Goal: Task Accomplishment & Management: Manage account settings

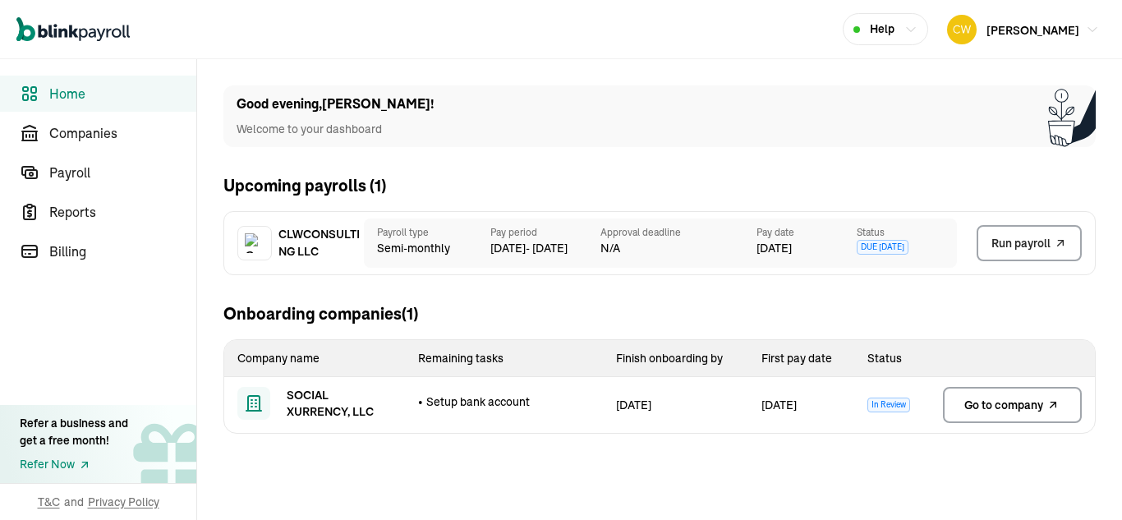
click at [1007, 402] on span "Go to company" at bounding box center [1003, 405] width 79 height 16
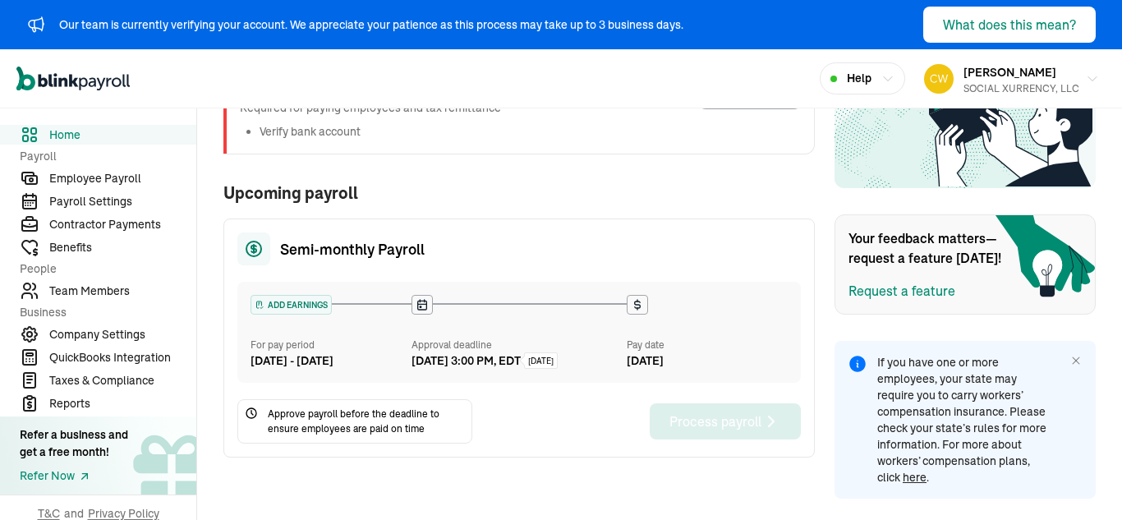
scroll to position [404, 0]
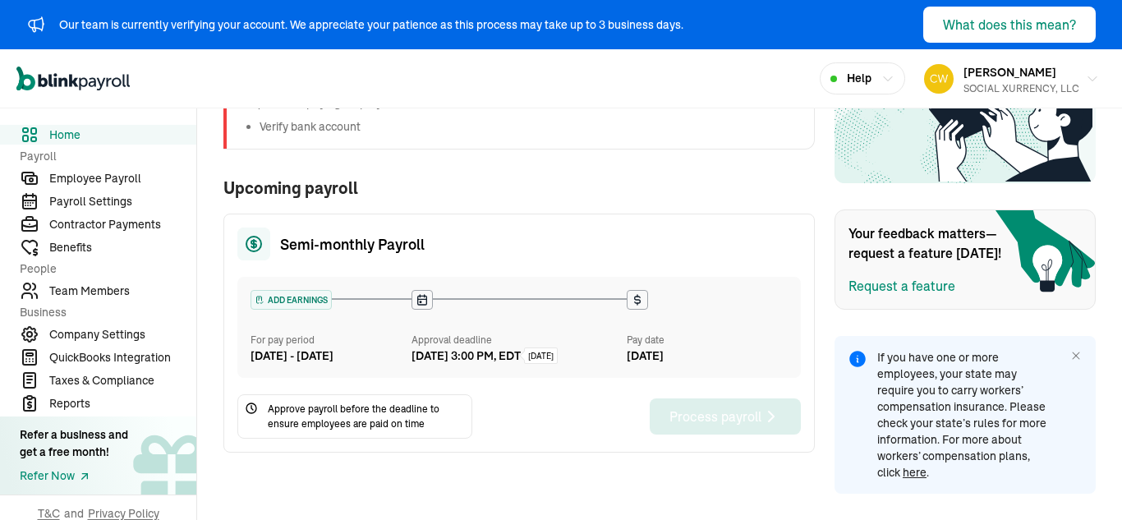
click at [106, 324] on nav "Home Payroll Employee Payroll Payroll Settings Contractor Payments Benefits Peo…" at bounding box center [98, 313] width 196 height 411
click at [103, 336] on span "Company Settings" at bounding box center [122, 334] width 147 height 17
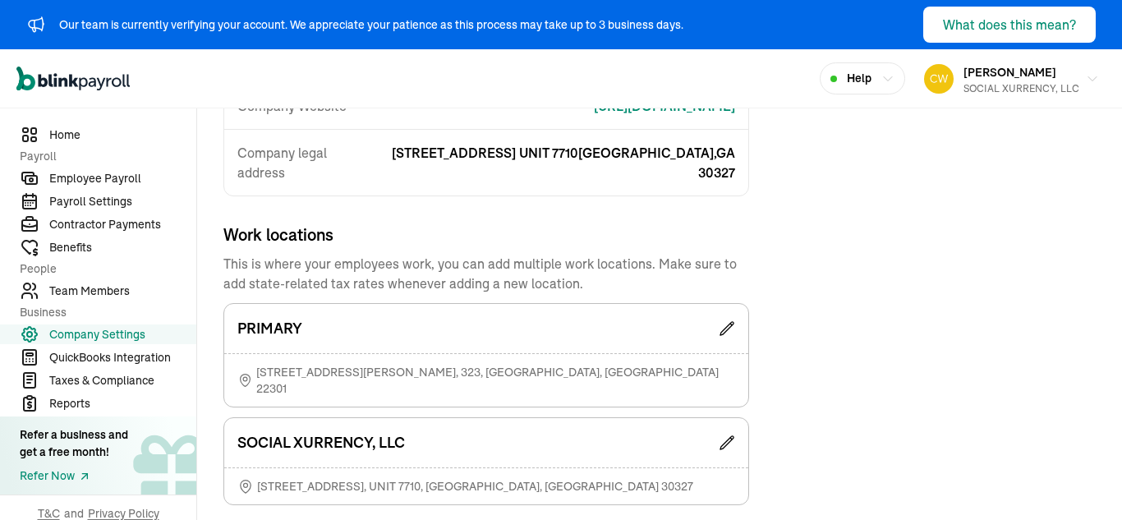
scroll to position [411, 0]
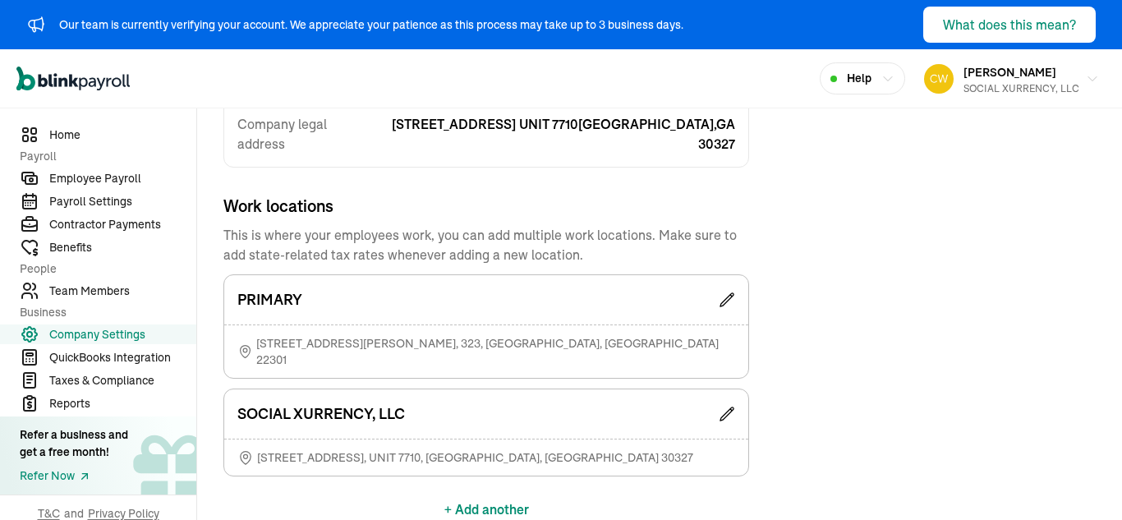
click at [731, 406] on icon at bounding box center [727, 414] width 16 height 16
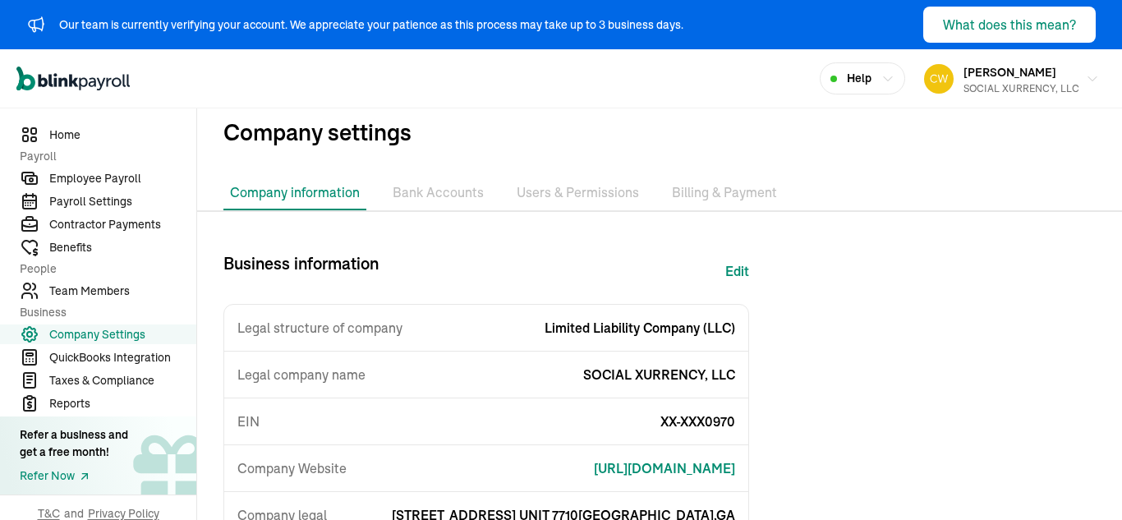
scroll to position [0, 0]
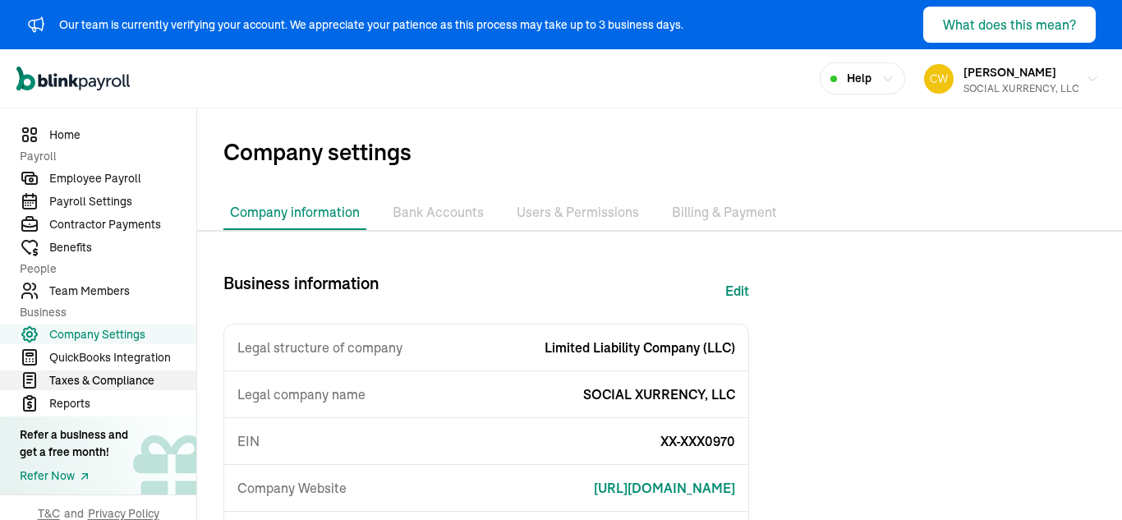
click at [117, 379] on span "Taxes & Compliance" at bounding box center [122, 380] width 147 height 17
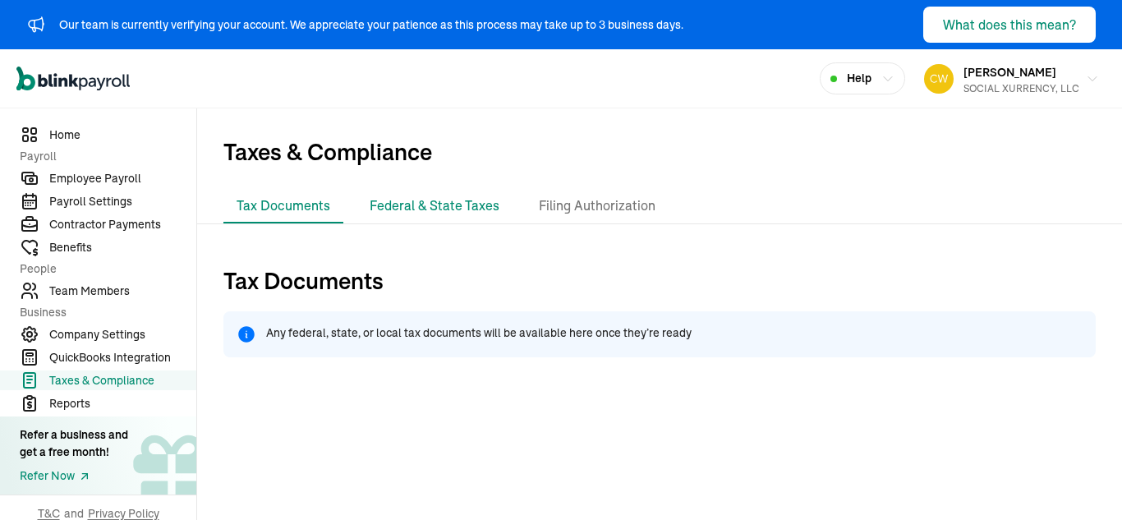
click at [464, 200] on li "Federal & State Taxes" at bounding box center [434, 206] width 156 height 34
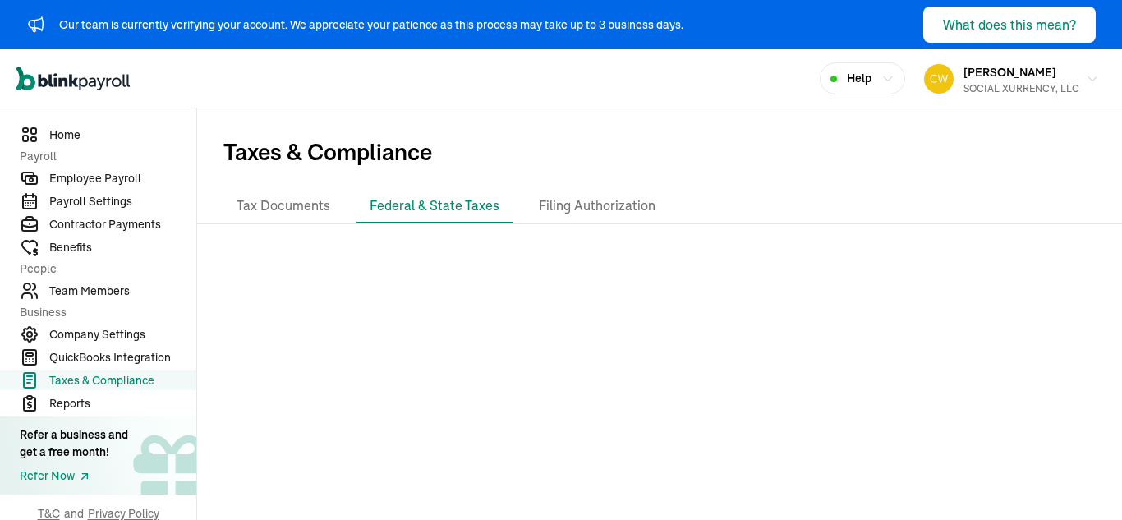
click at [654, 49] on div "Open main menu Help Carl Williams SOCIAL XURRENCY, LLC" at bounding box center [561, 78] width 1122 height 59
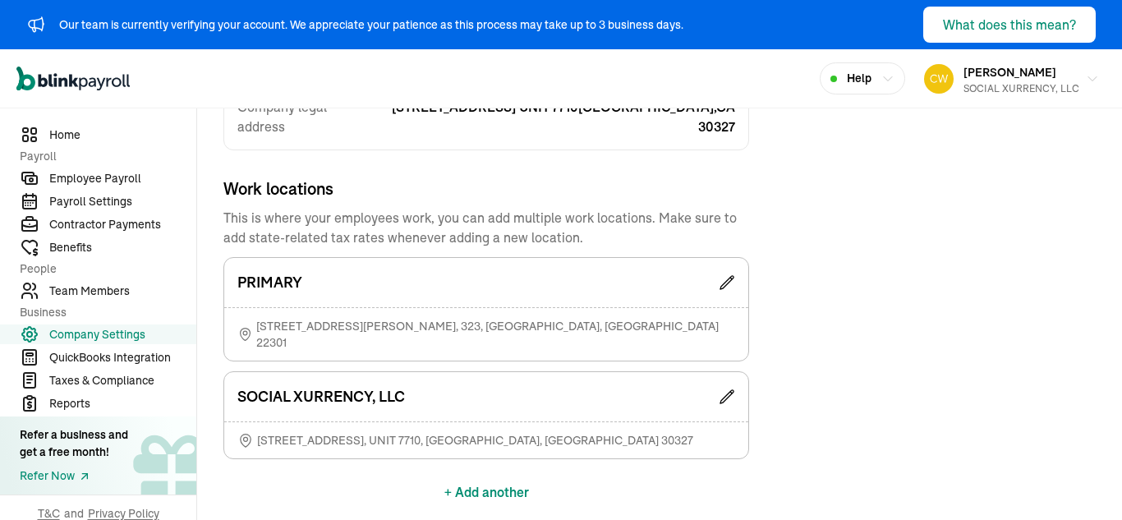
scroll to position [466, 0]
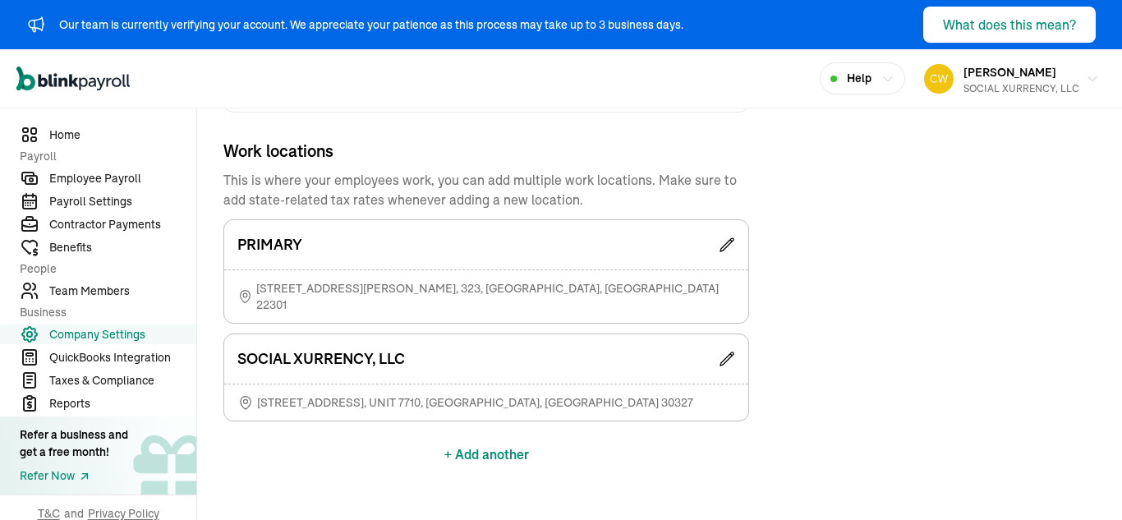
click at [860, 80] on span "Help" at bounding box center [859, 78] width 25 height 17
click at [870, 76] on div "Help" at bounding box center [862, 78] width 64 height 17
click at [733, 351] on icon at bounding box center [727, 359] width 16 height 16
click at [1088, 77] on icon "button" at bounding box center [1092, 79] width 8 height 4
click at [725, 351] on icon at bounding box center [727, 359] width 16 height 16
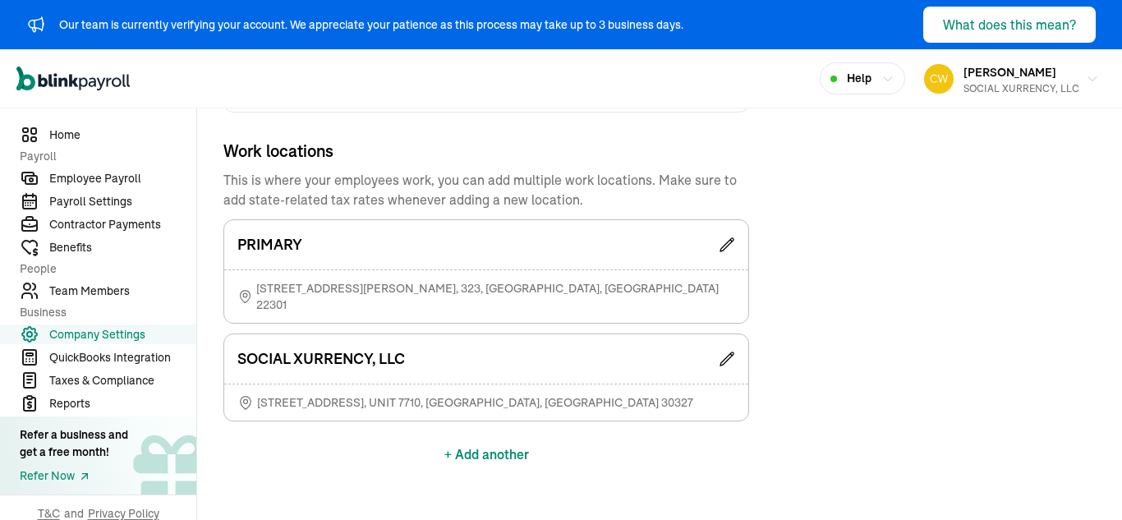
click at [728, 351] on icon at bounding box center [727, 359] width 16 height 16
click at [84, 171] on span "Employee Payroll" at bounding box center [122, 178] width 147 height 17
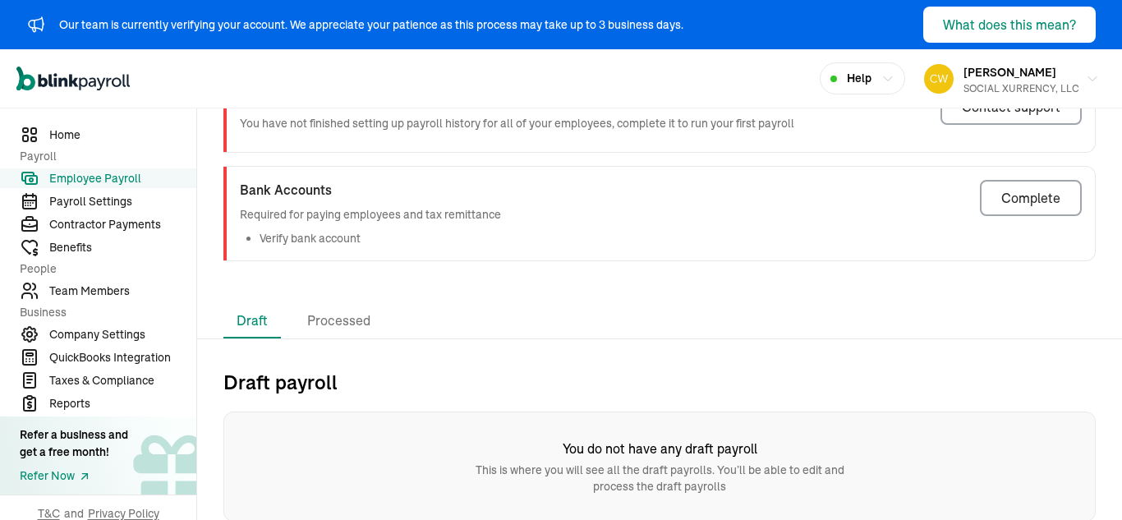
scroll to position [174, 0]
click at [342, 324] on li "Processed" at bounding box center [339, 319] width 90 height 34
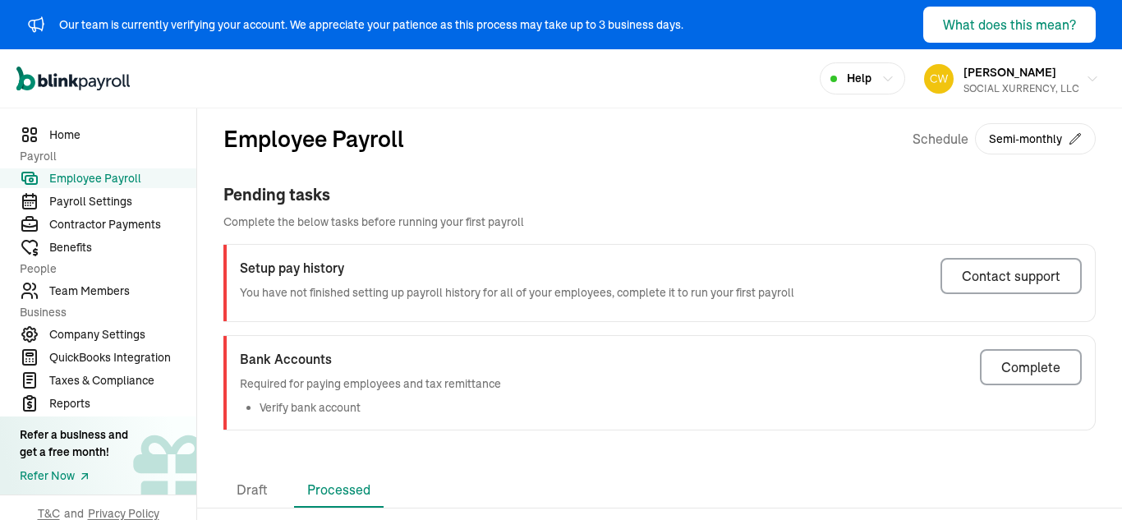
scroll to position [0, 0]
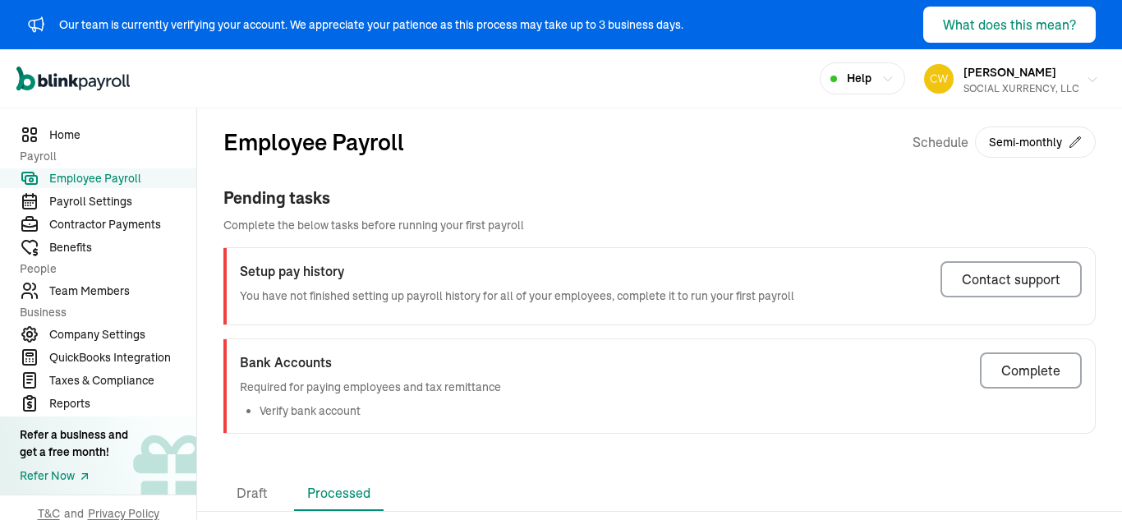
click at [1086, 76] on icon "button" at bounding box center [1092, 79] width 13 height 13
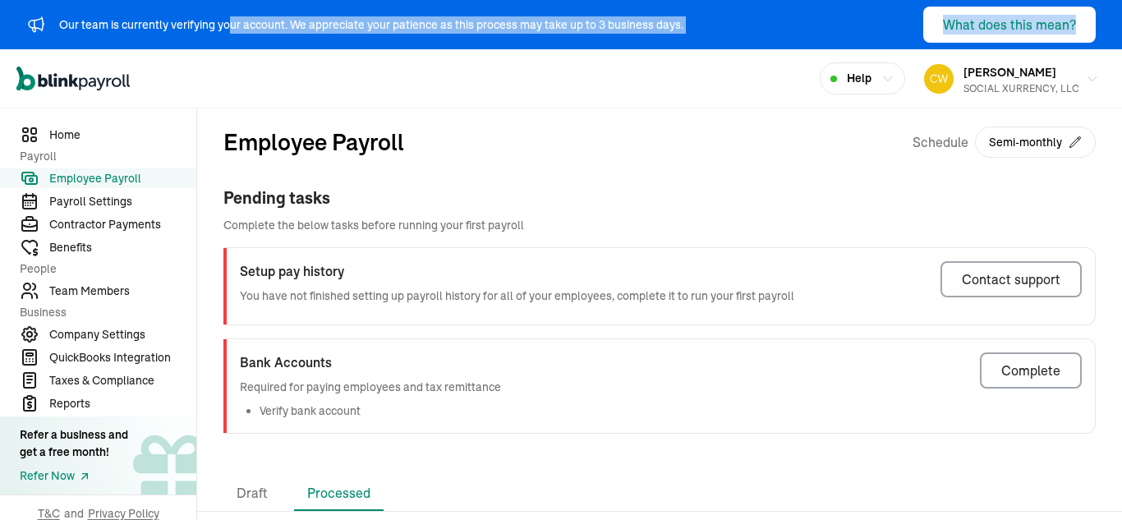
drag, startPoint x: 229, startPoint y: 40, endPoint x: 246, endPoint y: 73, distance: 36.7
click at [229, 39] on header "Our team is currently verifying your account. We appreciate your patience as th…" at bounding box center [561, 54] width 1122 height 108
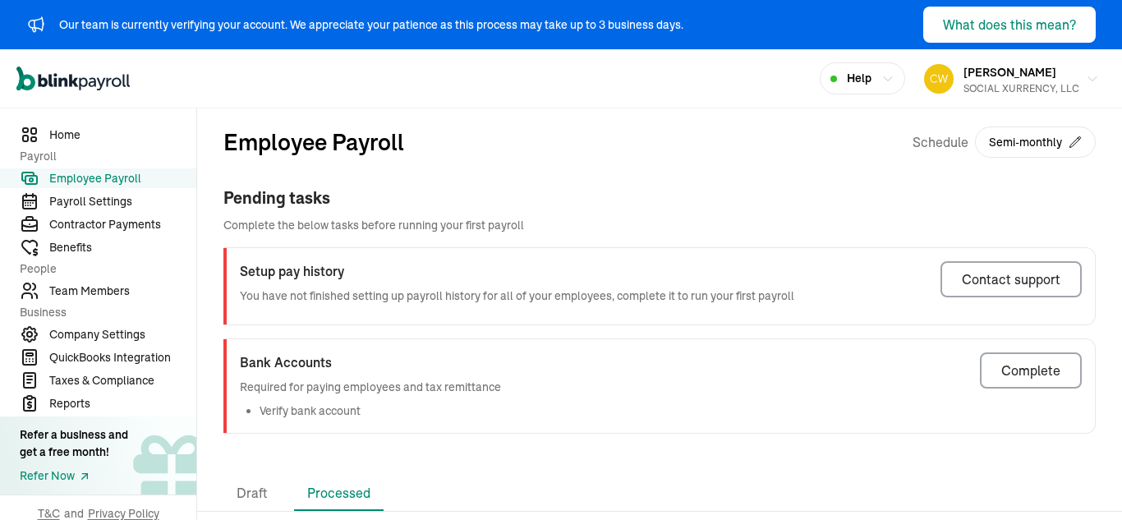
click at [746, 200] on div "Pending tasks" at bounding box center [659, 198] width 872 height 25
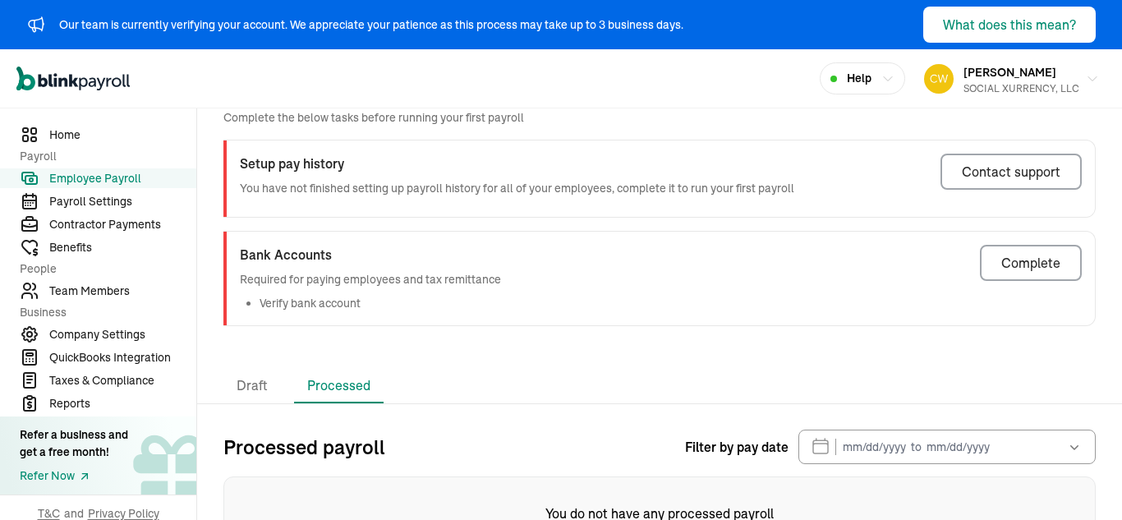
scroll to position [191, 0]
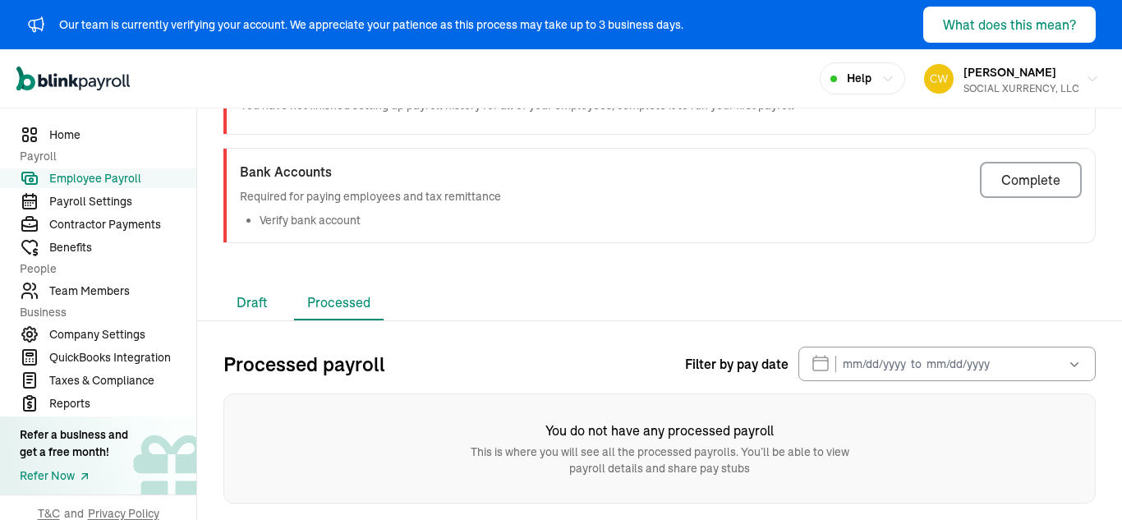
click at [258, 308] on li "Draft" at bounding box center [251, 303] width 57 height 34
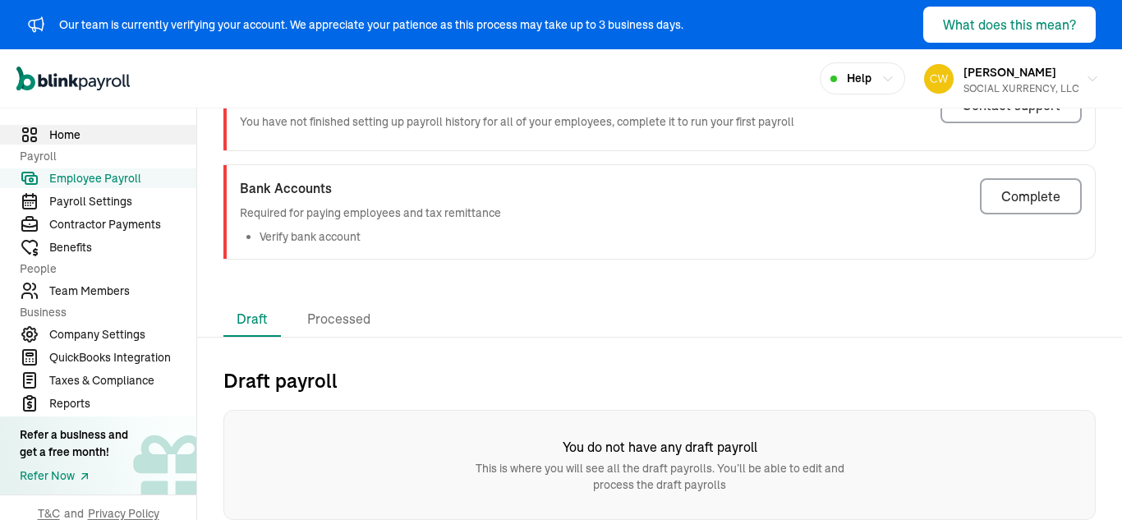
click at [70, 130] on span "Home" at bounding box center [122, 134] width 147 height 17
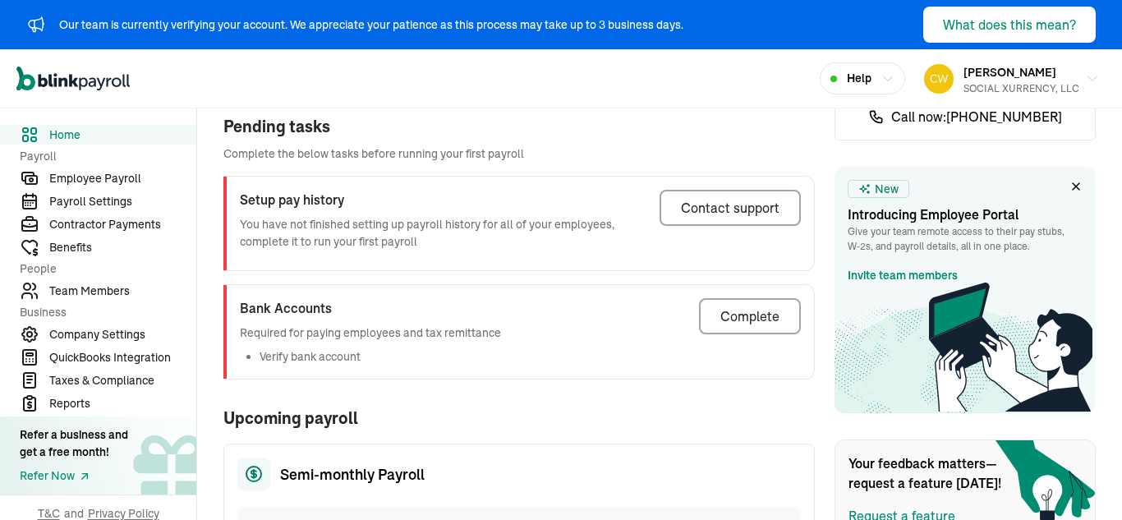
click at [1069, 181] on icon at bounding box center [1075, 186] width 13 height 13
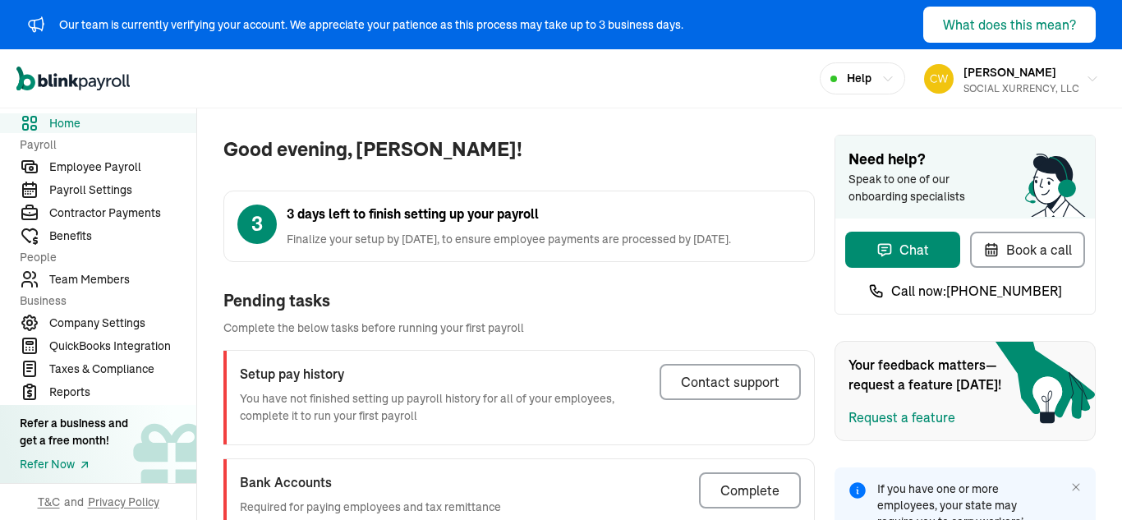
click at [88, 129] on span "Home" at bounding box center [122, 123] width 147 height 17
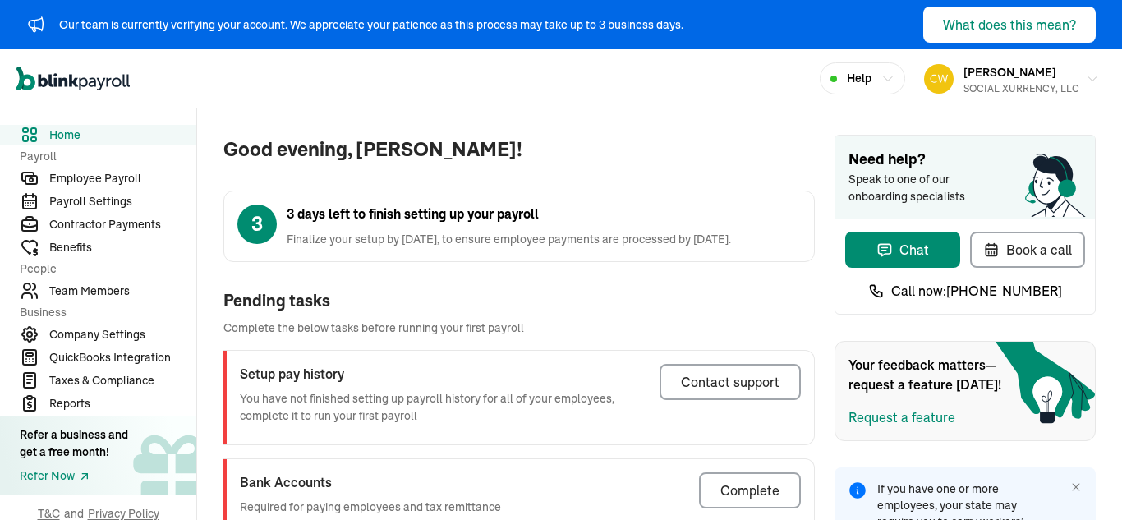
click at [103, 167] on nav "Home Payroll Employee Payroll Payroll Settings Contractor Payments Benefits Peo…" at bounding box center [98, 313] width 196 height 411
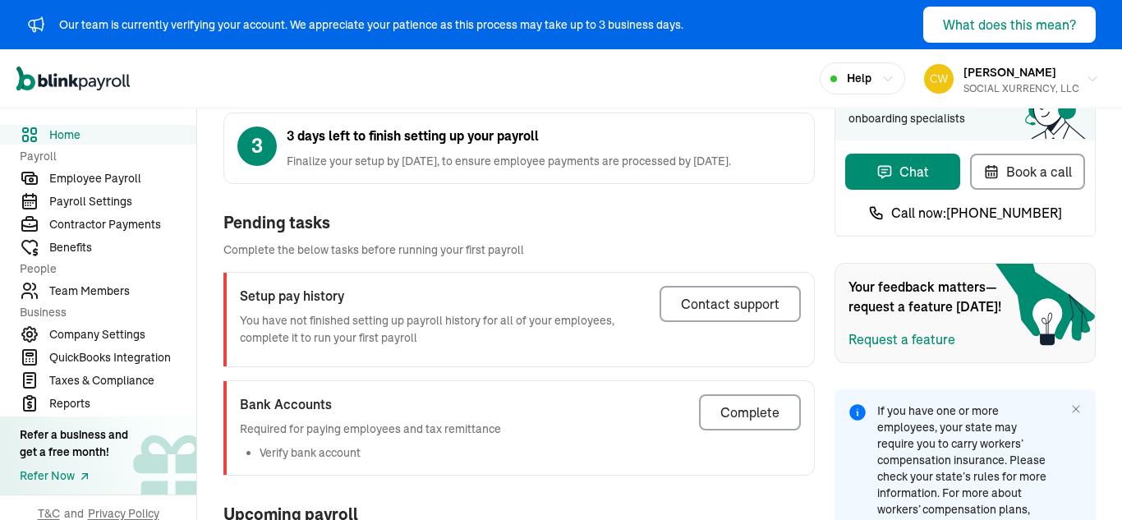
scroll to position [164, 0]
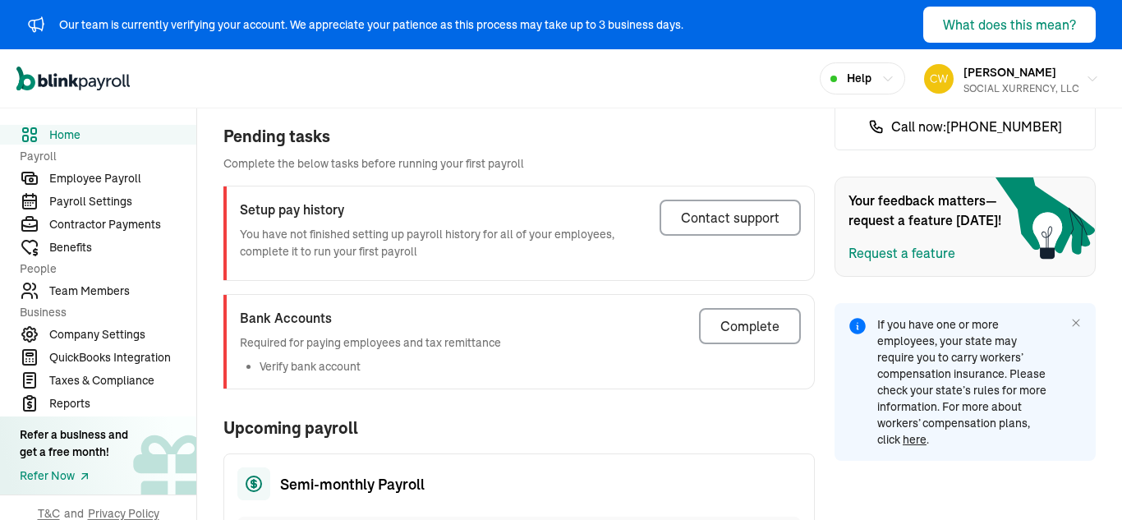
click at [0, 168] on link "Employee Payroll" at bounding box center [98, 178] width 196 height 20
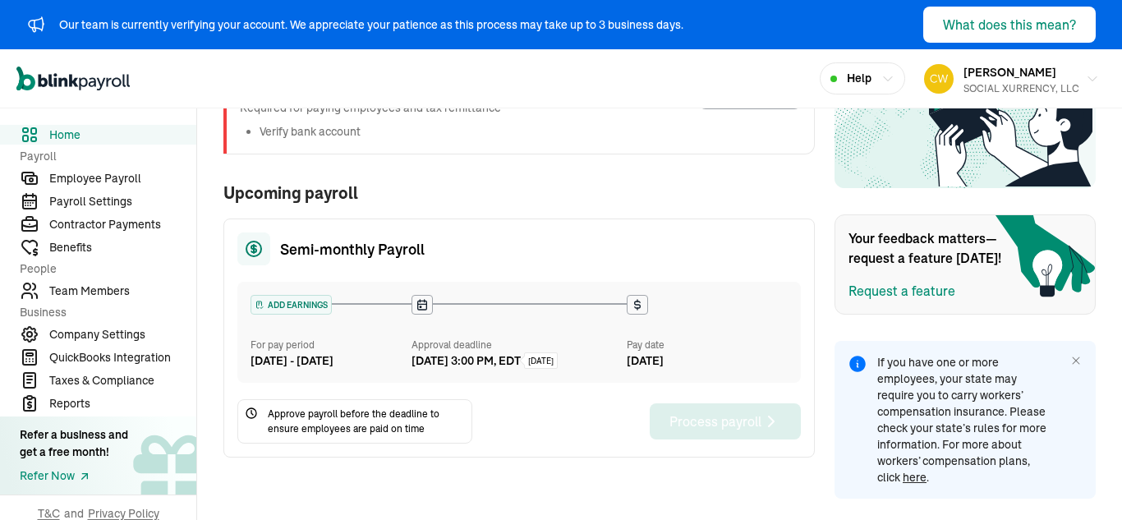
scroll to position [404, 0]
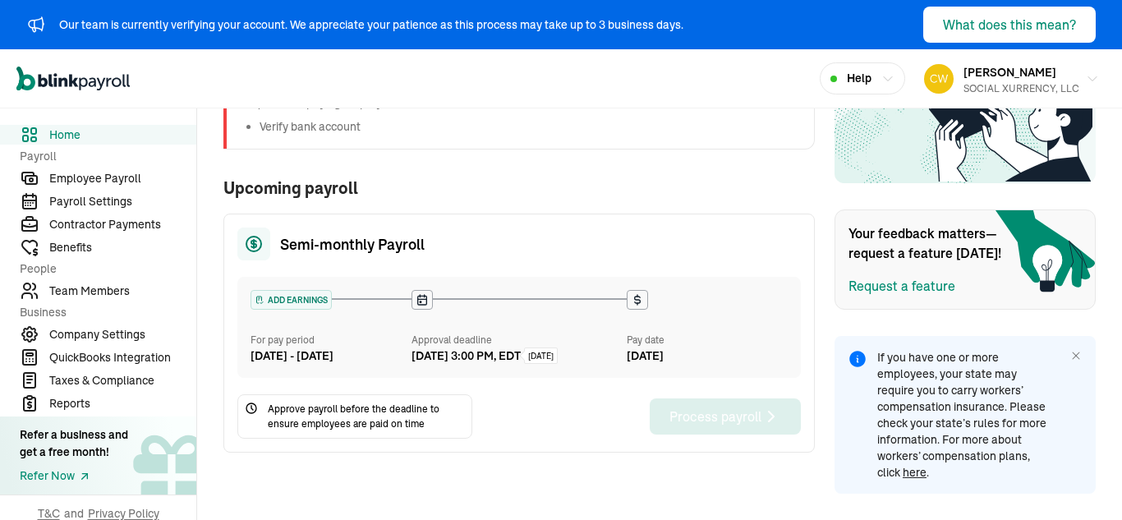
click at [106, 324] on nav "Home Payroll Employee Payroll Payroll Settings Contractor Payments Benefits Peo…" at bounding box center [98, 313] width 196 height 411
click at [103, 336] on span "Company Settings" at bounding box center [122, 334] width 147 height 17
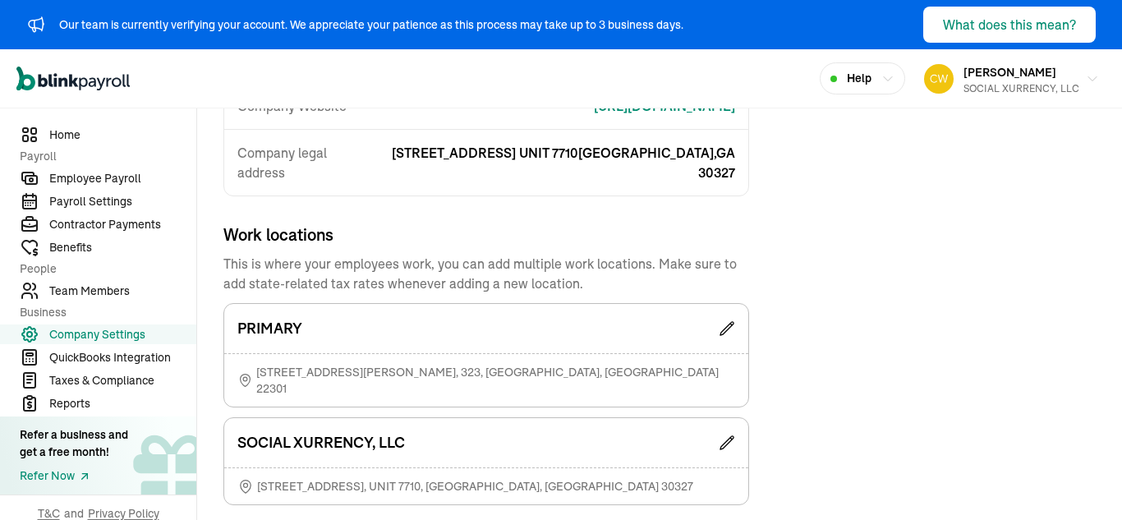
scroll to position [411, 0]
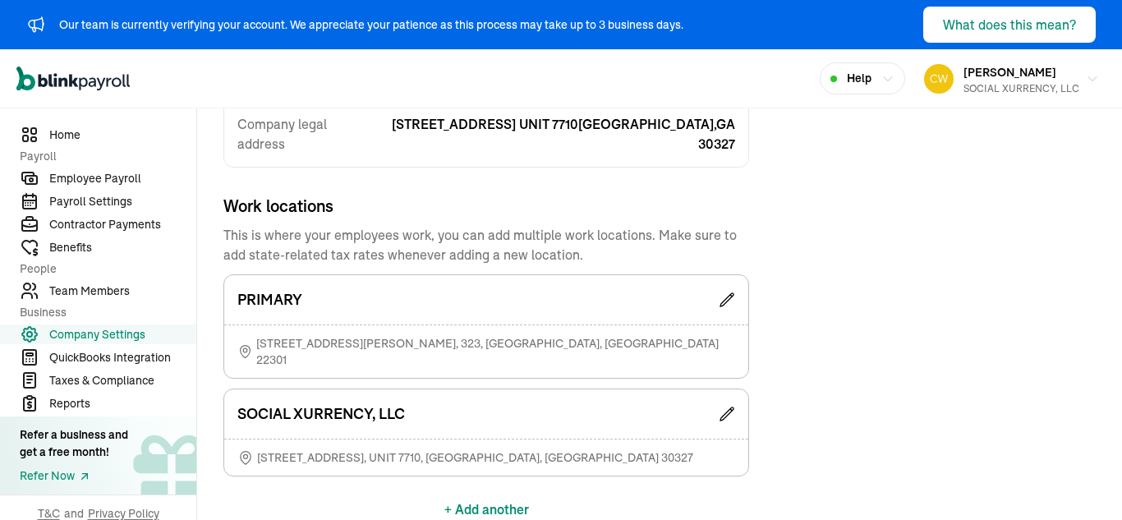
click at [731, 406] on icon at bounding box center [727, 414] width 16 height 16
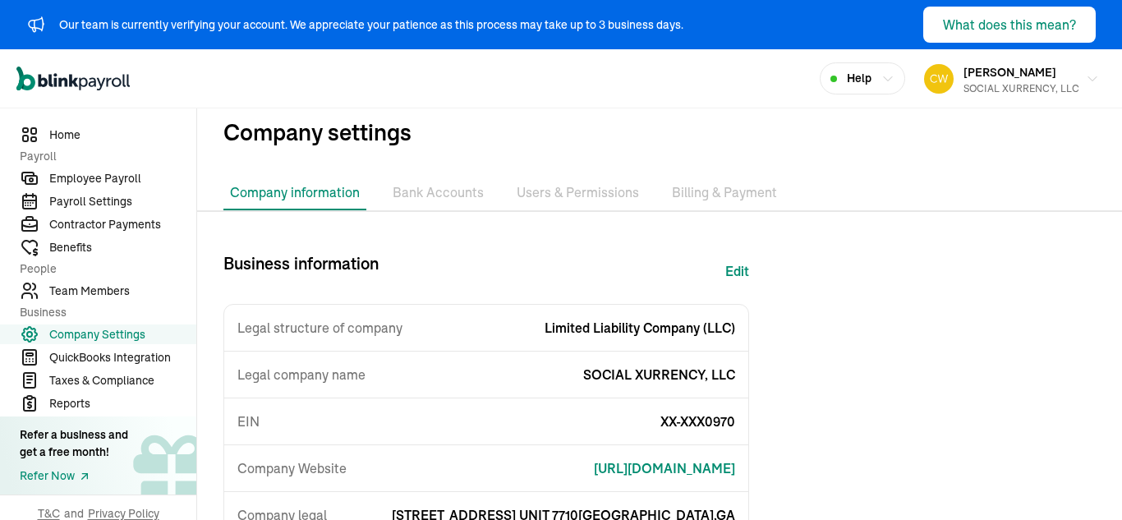
scroll to position [0, 0]
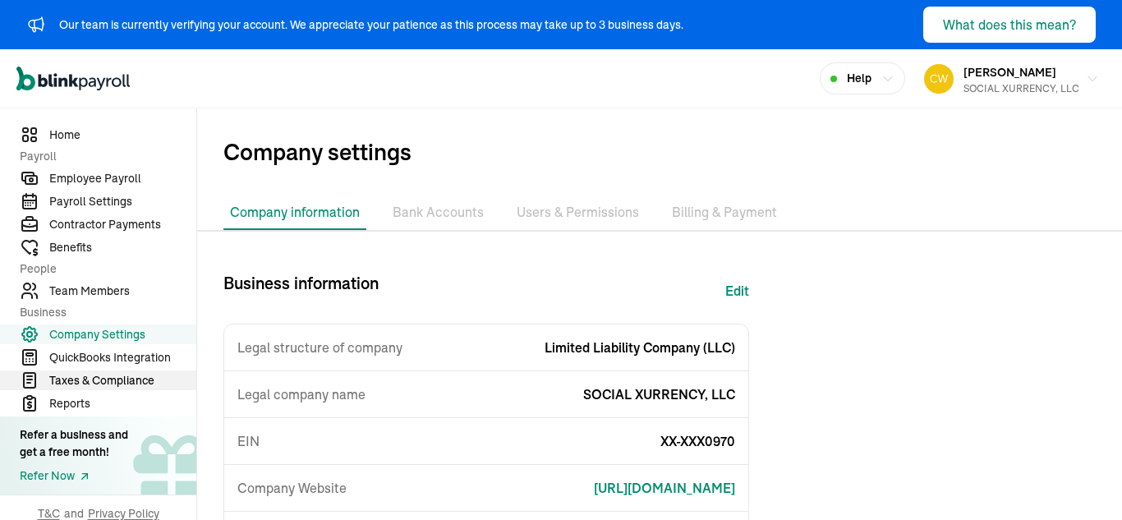
click at [117, 379] on span "Taxes & Compliance" at bounding box center [122, 380] width 147 height 17
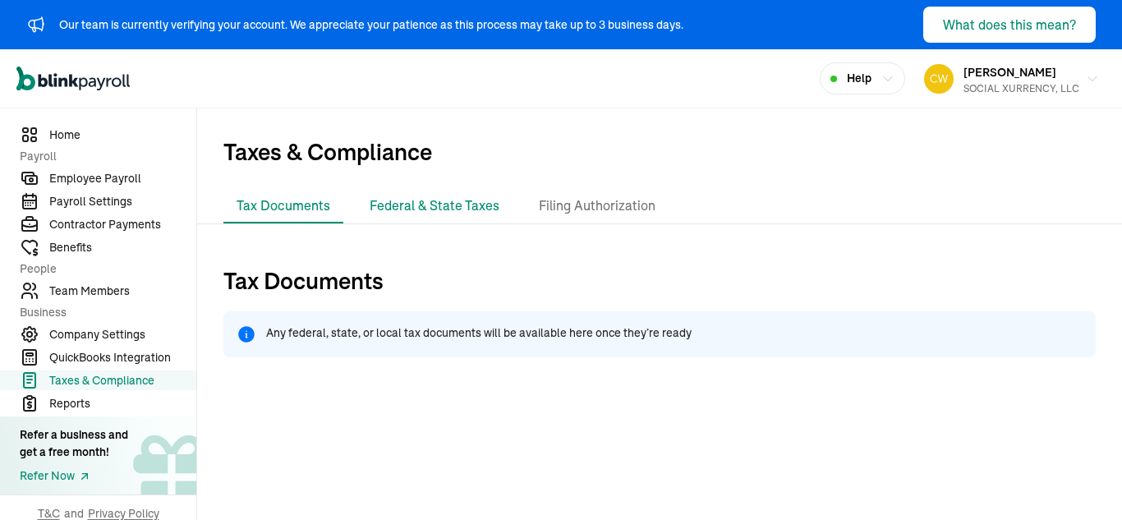
click at [464, 200] on li "Federal & State Taxes" at bounding box center [434, 206] width 156 height 34
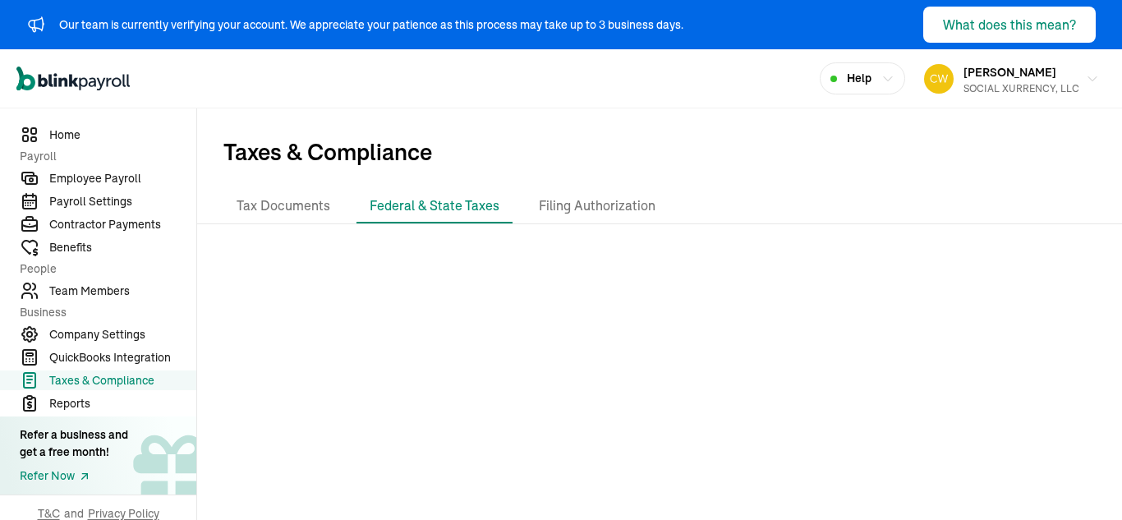
click at [654, 49] on div "Open main menu Help Carl Williams SOCIAL XURRENCY, LLC" at bounding box center [561, 78] width 1122 height 59
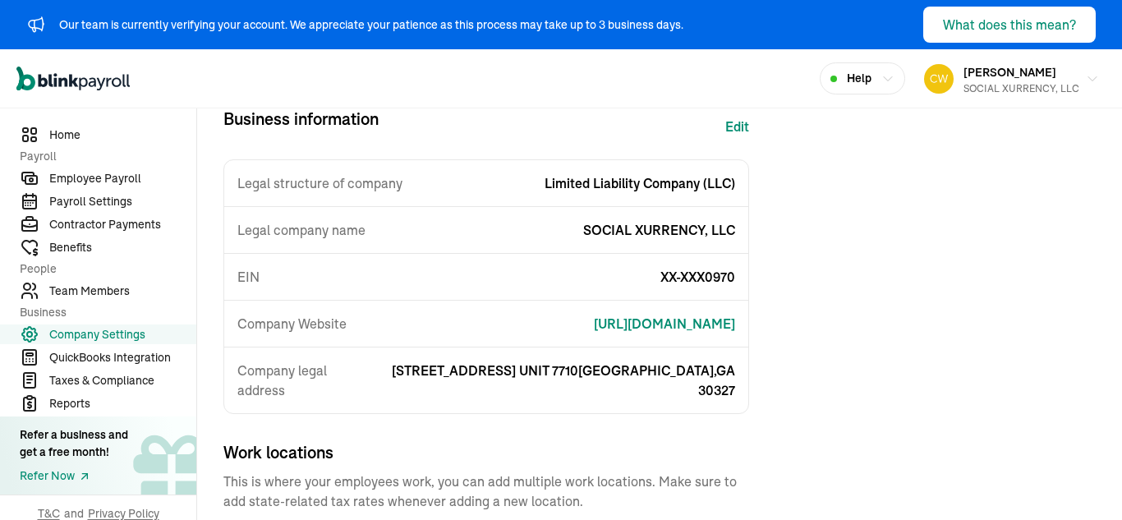
scroll to position [466, 0]
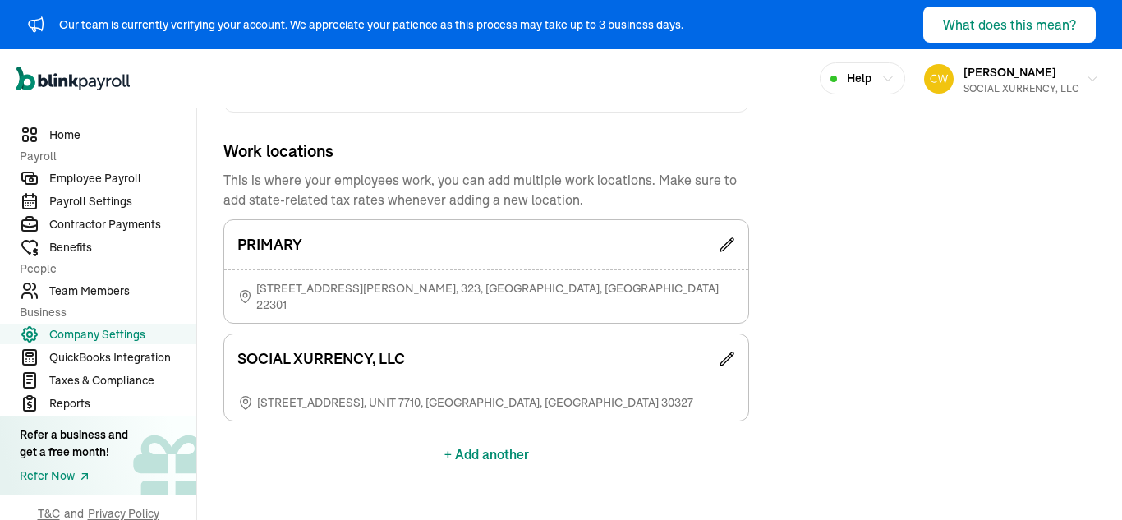
click at [860, 80] on span "Help" at bounding box center [859, 78] width 25 height 17
click at [870, 76] on div "Help" at bounding box center [862, 78] width 64 height 17
click at [733, 351] on icon at bounding box center [727, 359] width 16 height 16
click at [1088, 77] on icon "button" at bounding box center [1092, 79] width 8 height 4
click at [725, 351] on icon at bounding box center [727, 359] width 16 height 16
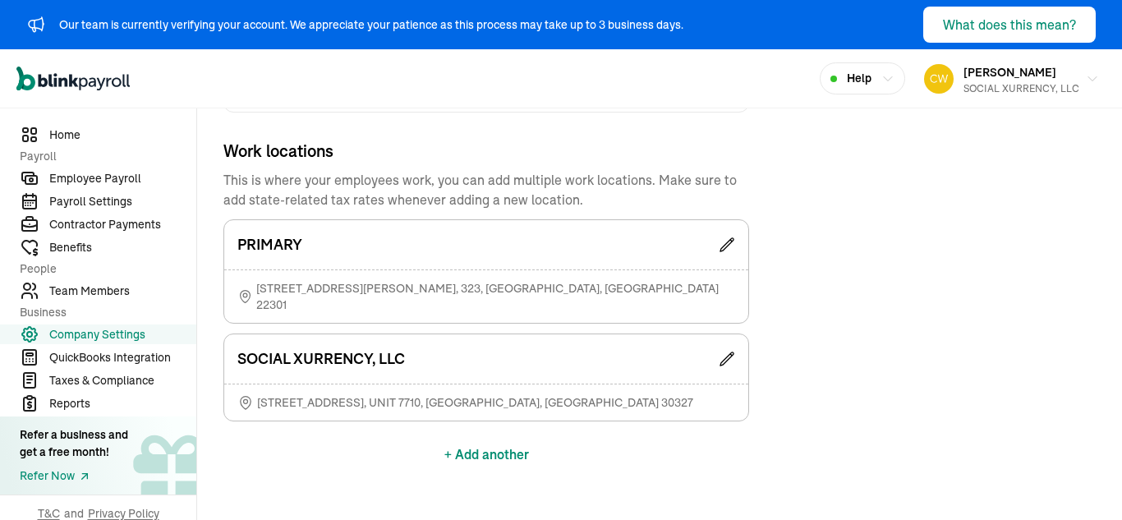
click at [728, 351] on icon at bounding box center [727, 359] width 16 height 16
click at [84, 171] on span "Employee Payroll" at bounding box center [122, 178] width 147 height 17
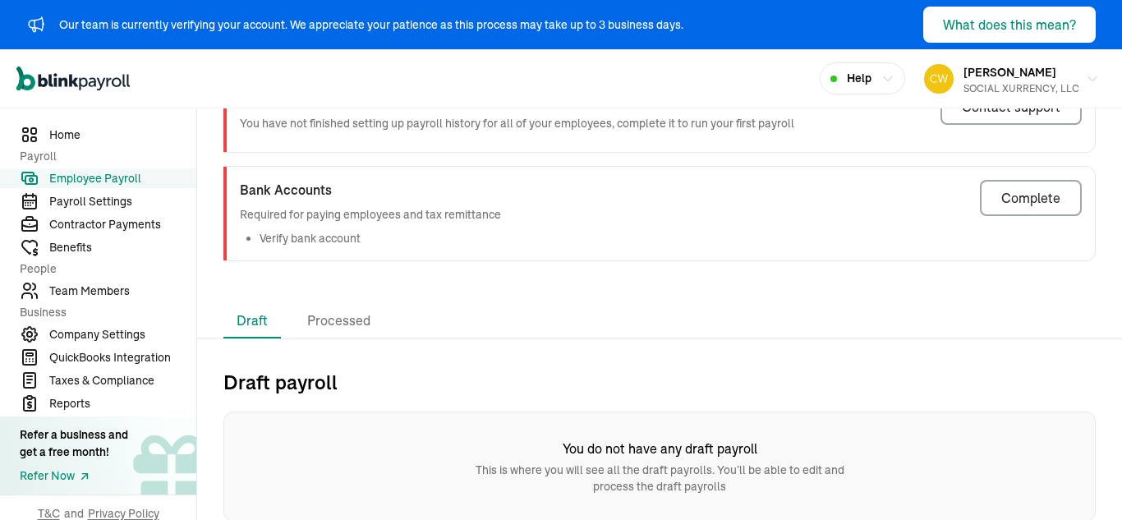
scroll to position [174, 0]
click at [342, 324] on li "Processed" at bounding box center [339, 319] width 90 height 34
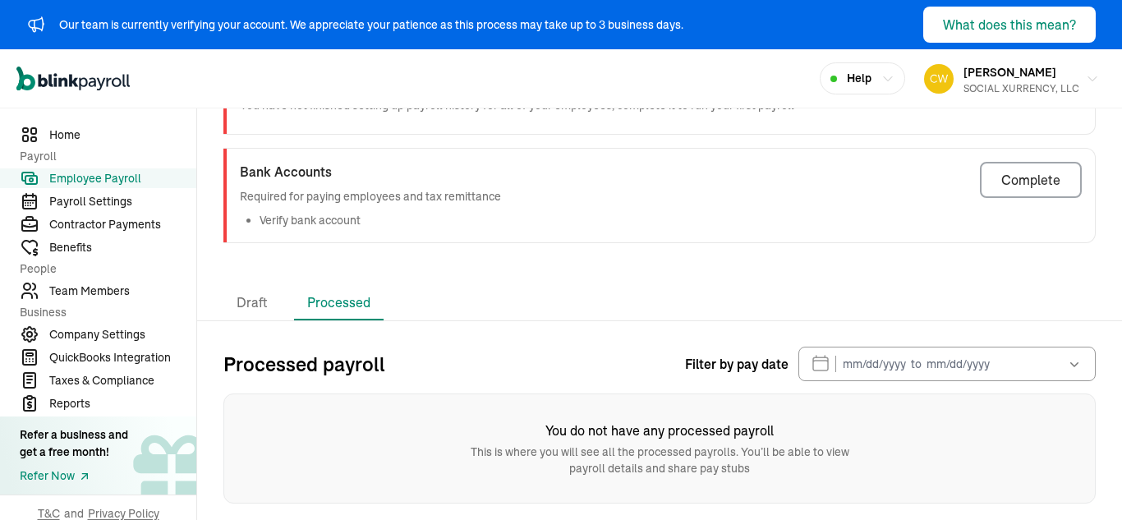
scroll to position [0, 0]
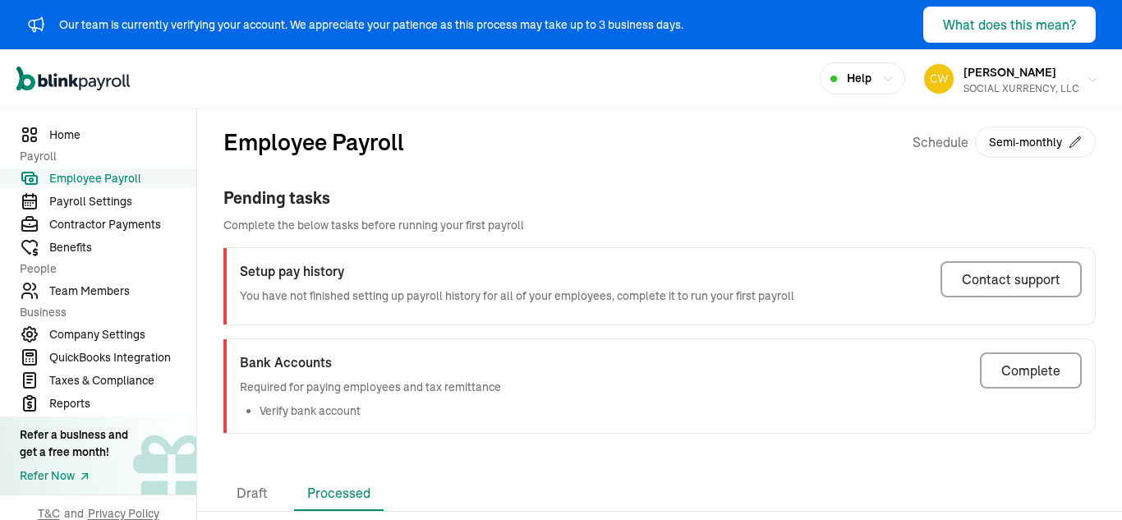
click at [1086, 76] on icon "button" at bounding box center [1092, 79] width 13 height 13
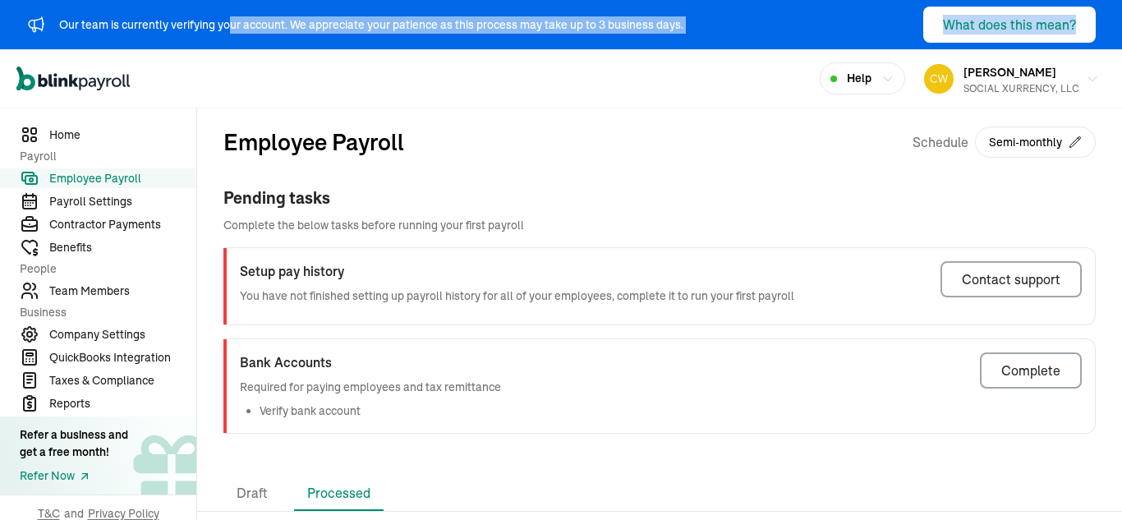
click at [229, 39] on header "Our team is currently verifying your account. We appreciate your patience as th…" at bounding box center [561, 54] width 1122 height 108
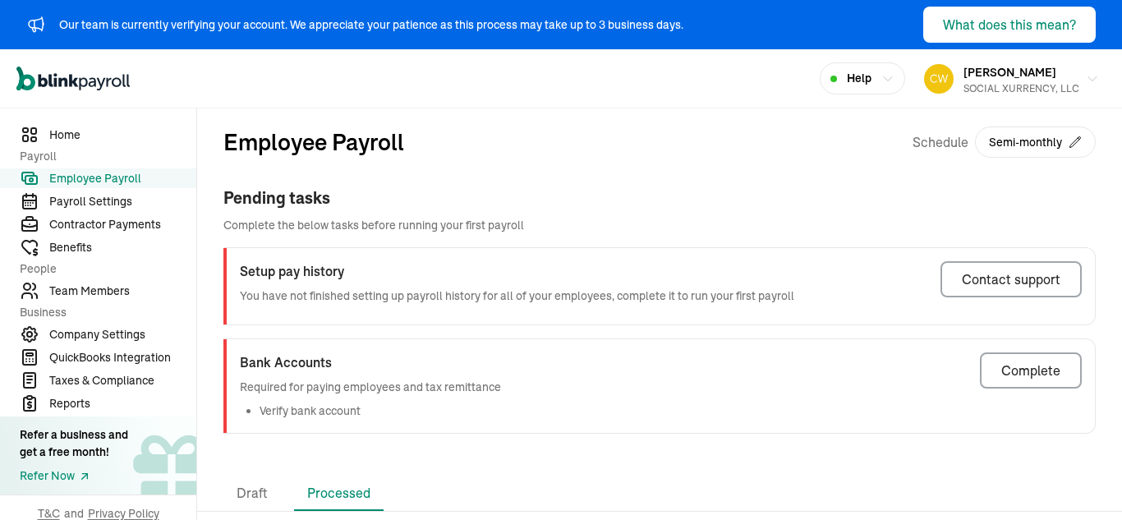
click at [746, 200] on div "Pending tasks" at bounding box center [659, 198] width 872 height 25
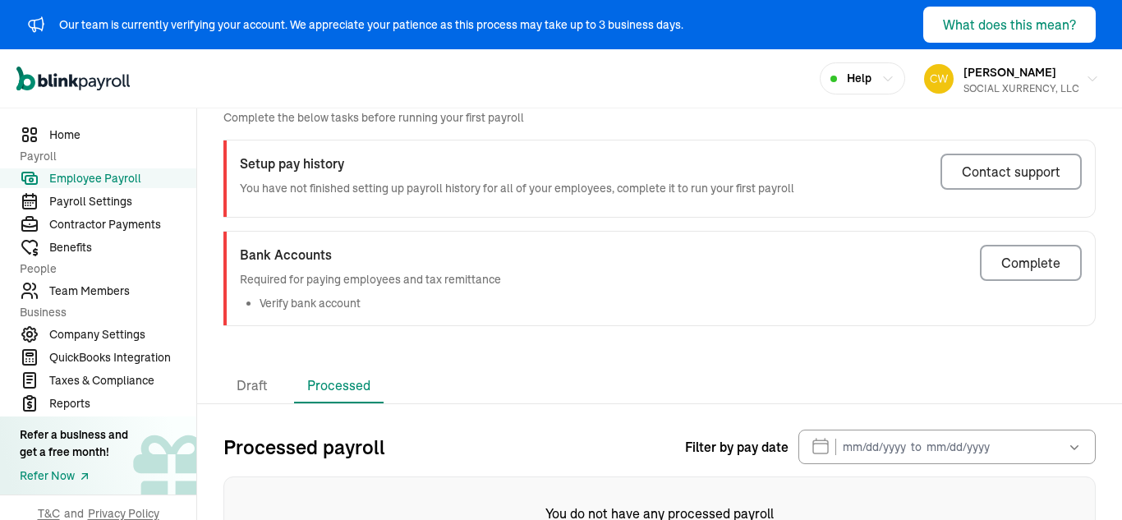
scroll to position [191, 0]
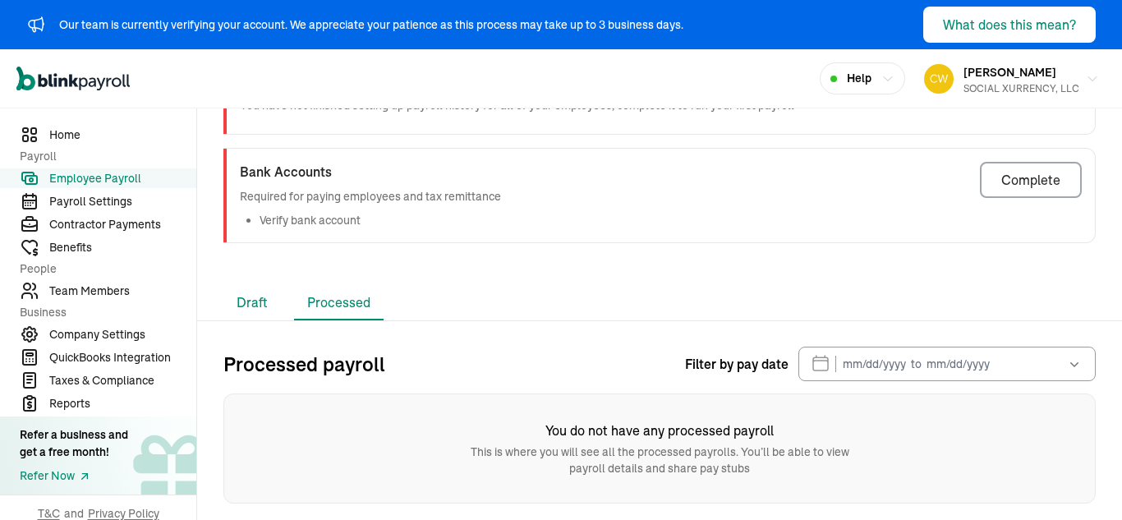
click at [258, 308] on li "Draft" at bounding box center [251, 303] width 57 height 34
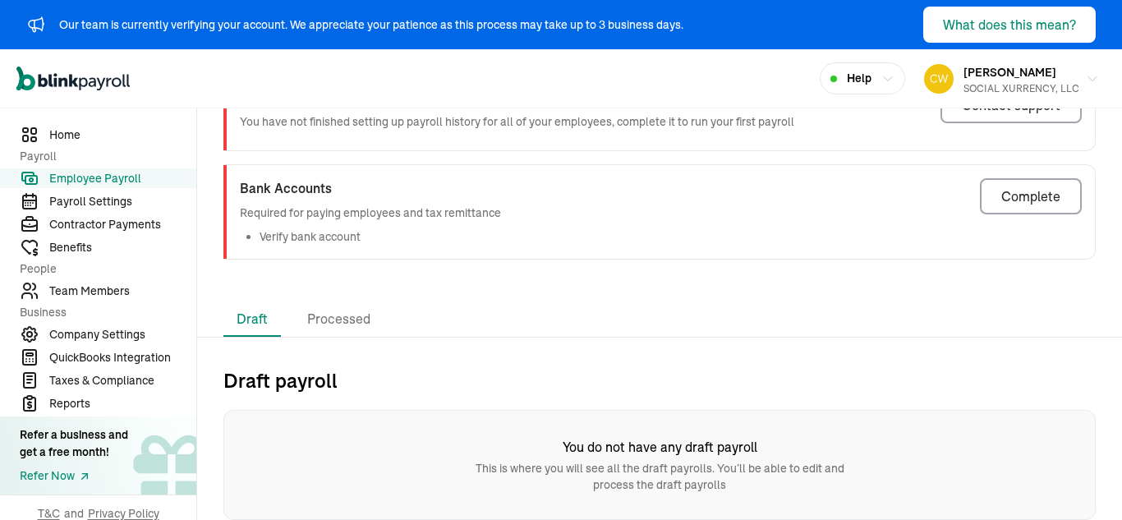
scroll to position [174, 0]
click at [70, 130] on span "Home" at bounding box center [122, 134] width 147 height 17
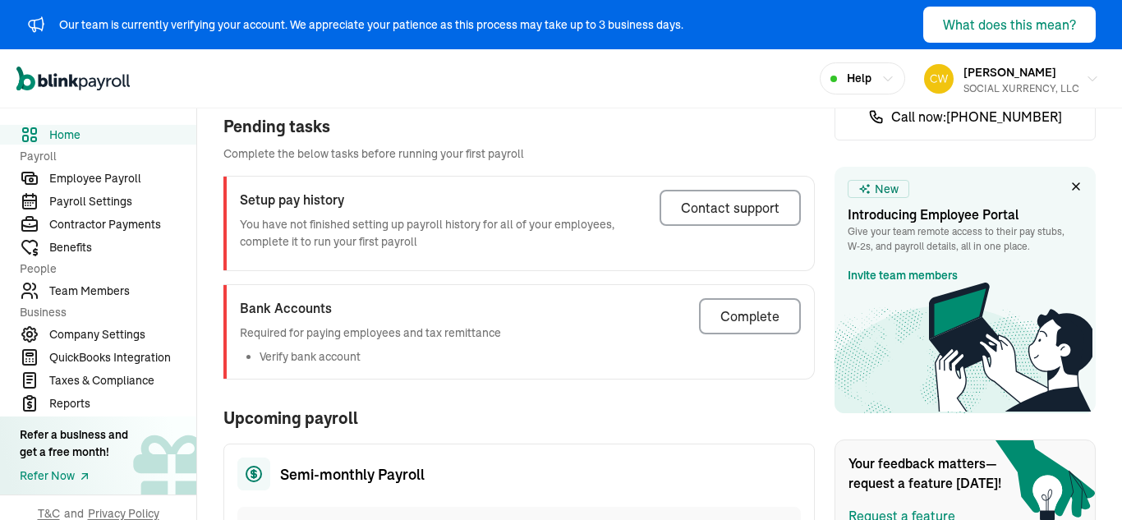
click at [1069, 181] on icon at bounding box center [1075, 186] width 13 height 13
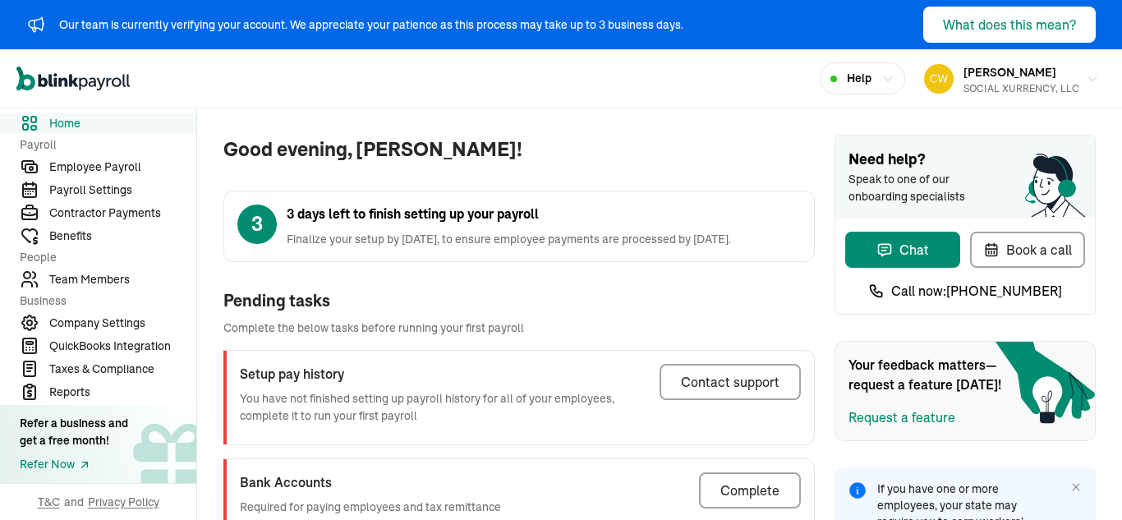
click at [88, 129] on span "Home" at bounding box center [122, 123] width 147 height 17
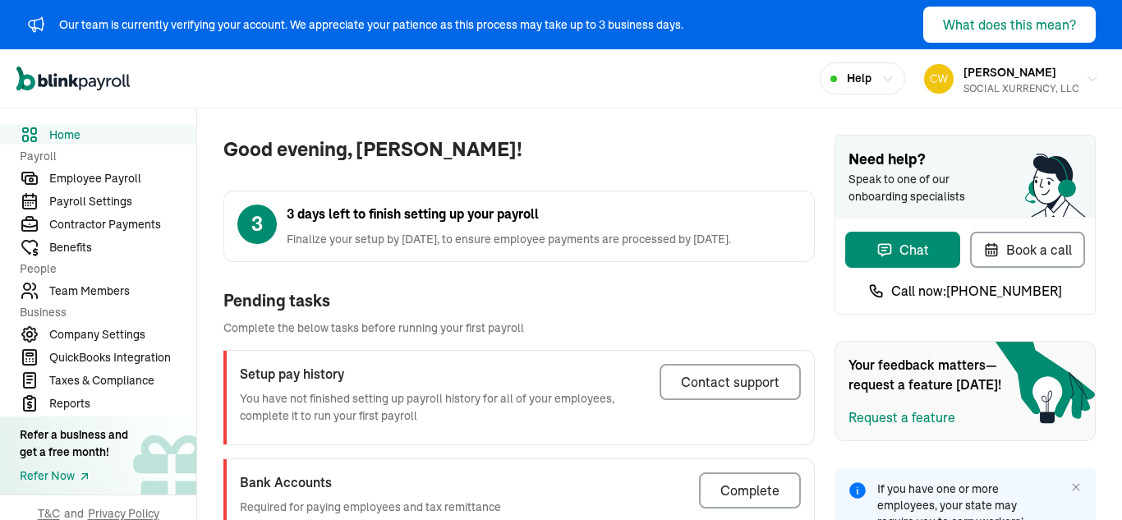
click at [103, 167] on nav "Home Payroll Employee Payroll Payroll Settings Contractor Payments Benefits Peo…" at bounding box center [98, 313] width 196 height 411
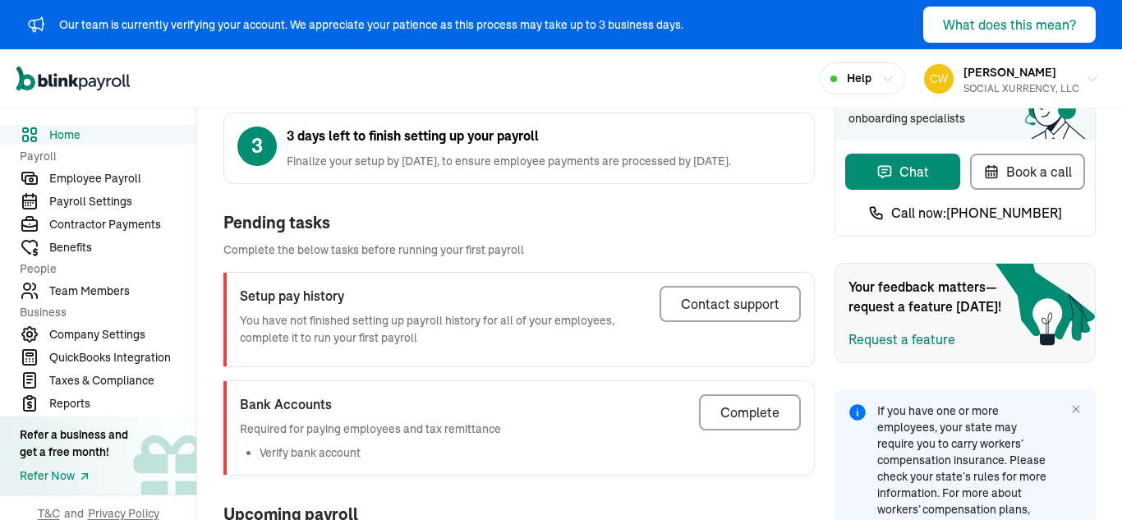
scroll to position [164, 0]
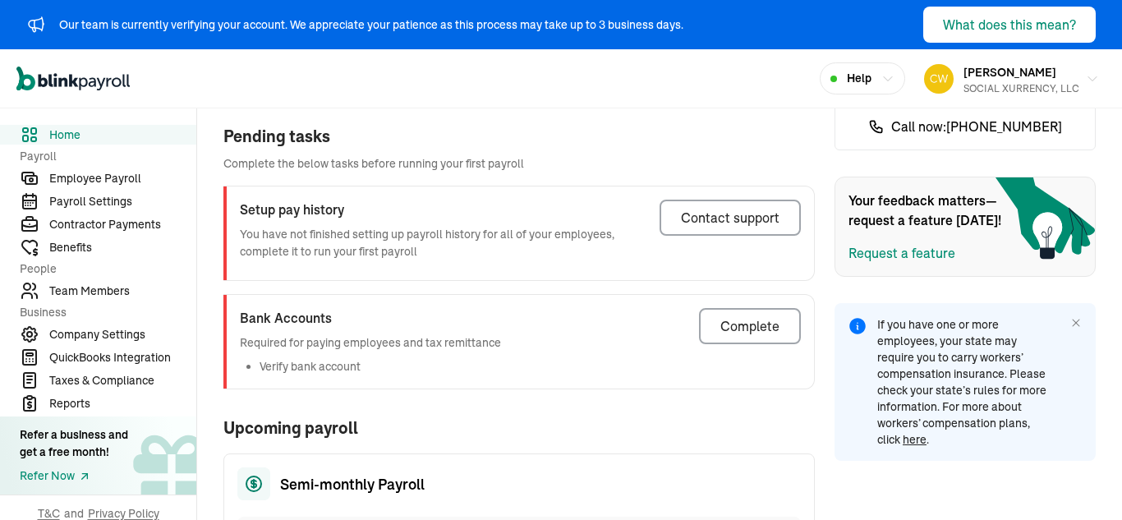
click at [0, 168] on link "Employee Payroll" at bounding box center [98, 178] width 196 height 20
